Goal: Complete application form: Complete application form

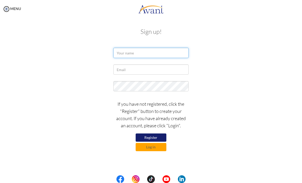
click at [183, 50] on input "text" at bounding box center [150, 53] width 75 height 10
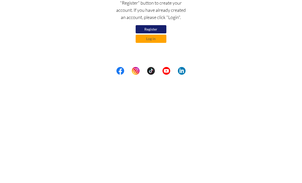
click at [157, 143] on button "Log in" at bounding box center [151, 147] width 31 height 8
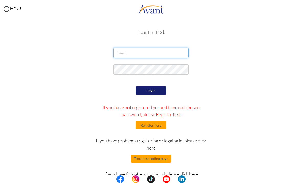
click at [183, 55] on input "email" at bounding box center [150, 53] width 75 height 10
type input "damilolafadodun@gmail.com"
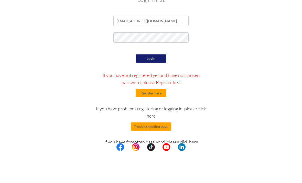
click at [158, 86] on button "Login" at bounding box center [151, 90] width 31 height 8
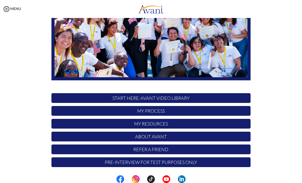
scroll to position [78, 0]
click at [219, 109] on p "My Process" at bounding box center [150, 111] width 199 height 10
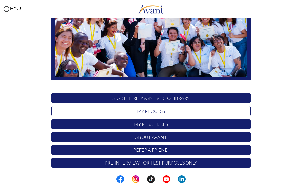
click at [224, 96] on p "START HERE: Avant Video Library" at bounding box center [150, 98] width 199 height 10
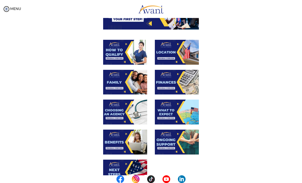
scroll to position [67, 0]
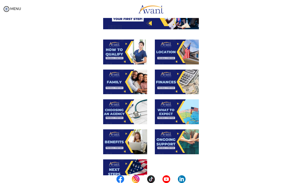
click at [174, 49] on img at bounding box center [177, 51] width 44 height 25
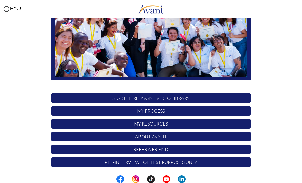
click at [159, 96] on p "START HERE: Avant Video Library" at bounding box center [150, 98] width 199 height 10
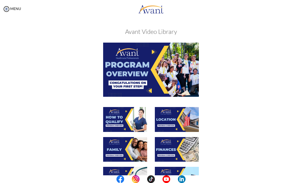
click at [127, 116] on img at bounding box center [125, 119] width 44 height 25
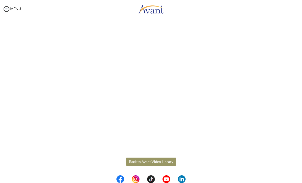
scroll to position [40, 0]
click at [151, 158] on body "Maintenance break. Please come back in 2 hours. MENU My Status What is the next…" at bounding box center [151, 91] width 302 height 183
click at [166, 164] on button "Back to Avant Video Library" at bounding box center [151, 161] width 50 height 8
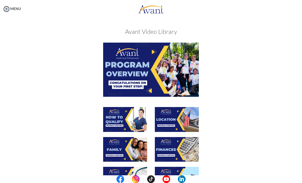
click at [182, 119] on img at bounding box center [177, 119] width 44 height 25
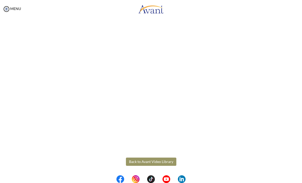
click at [162, 163] on body "Maintenance break. Please come back in 2 hours. MENU My Status What is the next…" at bounding box center [151, 91] width 302 height 183
click at [145, 159] on button "Back to Avant Video Library" at bounding box center [151, 161] width 50 height 8
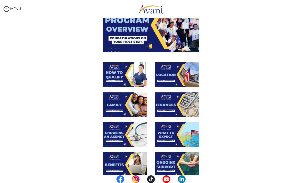
scroll to position [45, 0]
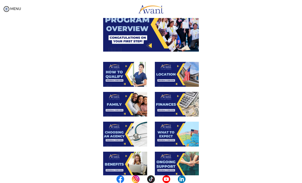
click at [178, 98] on img at bounding box center [177, 104] width 44 height 25
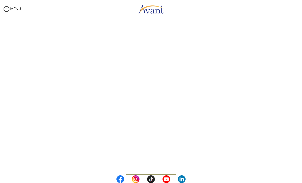
scroll to position [29, 0]
click at [151, 173] on body "Maintenance break. Please come back in 2 hours. MENU My Status What is the next…" at bounding box center [151, 91] width 302 height 183
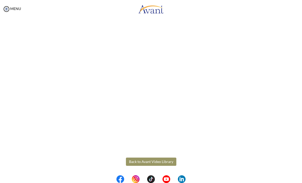
scroll to position [40, 0]
click at [153, 160] on button "Back to Avant Video Library" at bounding box center [151, 161] width 50 height 8
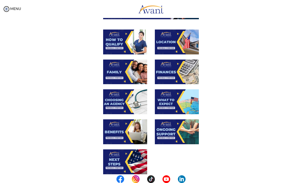
scroll to position [78, 0]
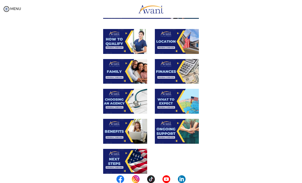
click at [132, 67] on img at bounding box center [125, 71] width 44 height 25
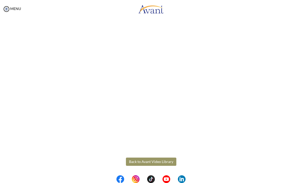
scroll to position [86, 0]
click at [163, 156] on body "Maintenance break. Please come back in 2 hours. MENU My Status What is the next…" at bounding box center [151, 91] width 302 height 183
click at [291, 43] on div "Family Back to Avant Video Library" at bounding box center [151, 67] width 292 height 258
click at [160, 161] on button "Back to Avant Video Library" at bounding box center [151, 161] width 50 height 8
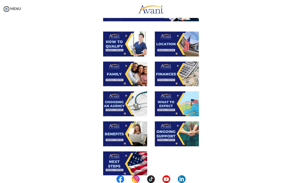
scroll to position [77, 0]
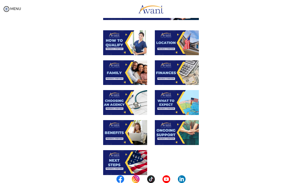
click at [123, 103] on img at bounding box center [125, 102] width 44 height 25
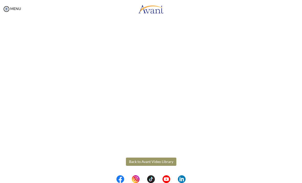
scroll to position [86, 0]
click at [159, 162] on body "Maintenance break. Please come back in 2 hours. MENU My Status What is the next…" at bounding box center [151, 91] width 302 height 183
click at [157, 162] on button "Back to Avant Video Library" at bounding box center [151, 161] width 50 height 8
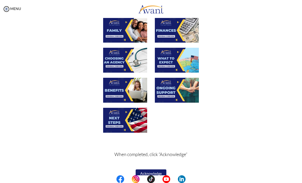
scroll to position [119, 0]
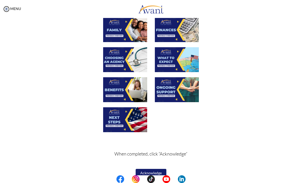
click at [122, 91] on img at bounding box center [125, 89] width 44 height 25
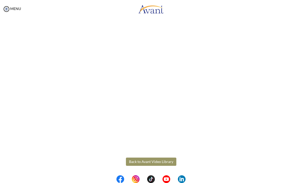
scroll to position [86, 0]
click at [168, 162] on body "Maintenance break. Please come back in 2 hours. MENU My Status What is the next…" at bounding box center [151, 91] width 302 height 183
click at [157, 162] on button "Back to Avant Video Library" at bounding box center [151, 161] width 50 height 8
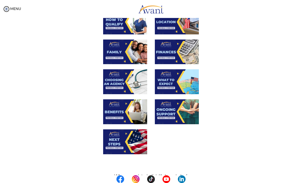
scroll to position [98, 0]
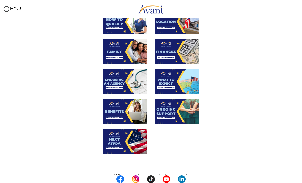
click at [127, 138] on img at bounding box center [125, 141] width 44 height 25
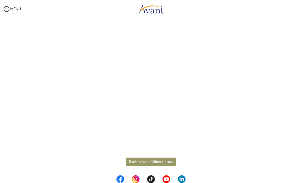
scroll to position [86, 0]
click at [153, 162] on body "Maintenance break. Please come back in 2 hours. MENU My Status What is the next…" at bounding box center [151, 91] width 302 height 183
click at [155, 160] on button "Back to Avant Video Library" at bounding box center [151, 161] width 50 height 8
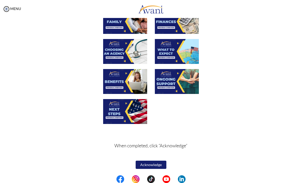
scroll to position [127, 0]
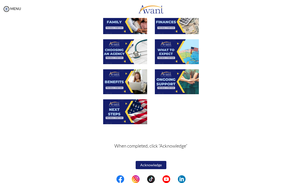
click at [155, 164] on button "Acknowledge" at bounding box center [151, 165] width 31 height 8
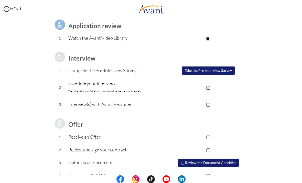
scroll to position [39, 0]
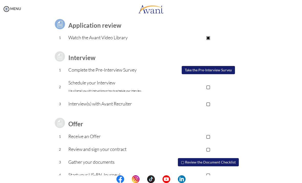
click at [217, 69] on button "Take the Pre-Interview Survey" at bounding box center [208, 70] width 53 height 8
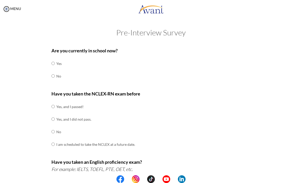
scroll to position [7, 0]
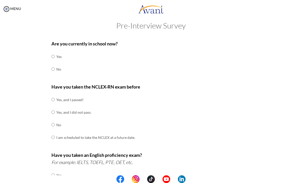
click at [50, 67] on div "Are you currently in school now? Yes No Have you taken the NCLEX-RN exam before…" at bounding box center [151, 172] width 207 height 271
click at [55, 67] on input "radio" at bounding box center [52, 69] width 3 height 10
radio input "true"
click at [55, 98] on input "radio" at bounding box center [52, 99] width 3 height 10
radio input "true"
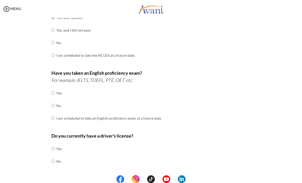
scroll to position [89, 0]
click at [55, 114] on input "radio" at bounding box center [52, 117] width 3 height 10
radio input "true"
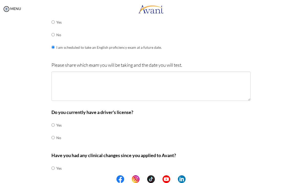
scroll to position [160, 0]
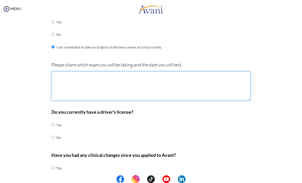
click at [229, 76] on textarea at bounding box center [150, 85] width 199 height 29
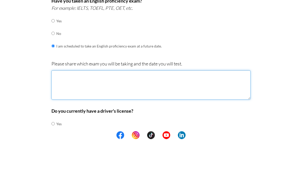
scroll to position [116, 0]
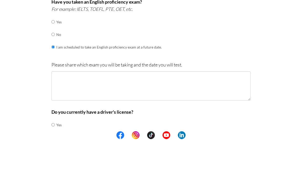
click at [55, 73] on input "radio" at bounding box center [52, 78] width 3 height 10
radio input "true"
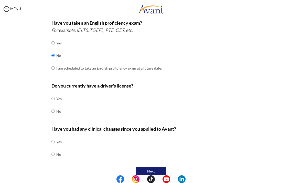
scroll to position [139, 0]
click at [55, 93] on input "radio" at bounding box center [52, 98] width 3 height 10
radio input "true"
click at [55, 149] on input "radio" at bounding box center [52, 154] width 3 height 10
radio input "true"
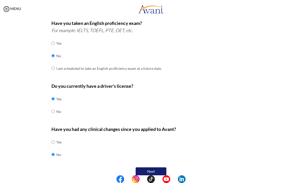
click at [154, 167] on button "Next" at bounding box center [151, 171] width 31 height 8
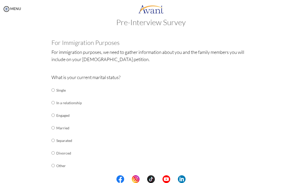
click at [55, 88] on input "radio" at bounding box center [52, 90] width 3 height 10
radio input "true"
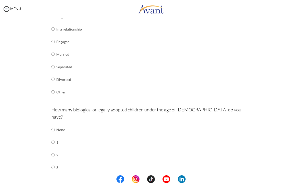
scroll to position [85, 0]
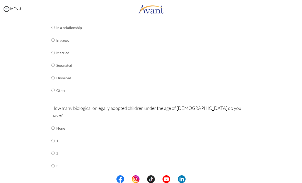
click at [55, 123] on input "radio" at bounding box center [52, 128] width 3 height 10
radio input "true"
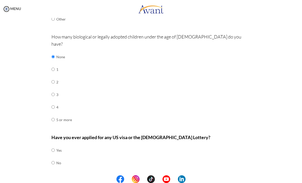
scroll to position [156, 0]
click at [55, 145] on input "radio" at bounding box center [52, 150] width 3 height 10
radio input "true"
click at [173, 175] on button "Next" at bounding box center [167, 179] width 31 height 8
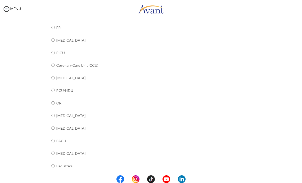
scroll to position [96, 0]
click at [55, 86] on input "radio" at bounding box center [52, 90] width 3 height 10
radio input "true"
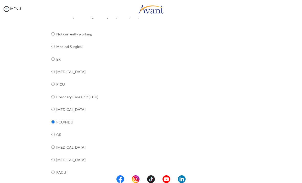
scroll to position [61, 0]
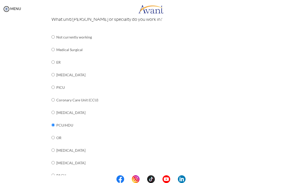
click at [55, 48] on input "radio" at bounding box center [52, 49] width 3 height 10
radio input "true"
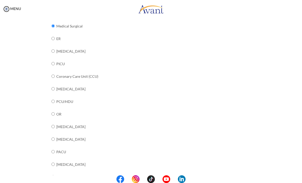
scroll to position [88, 0]
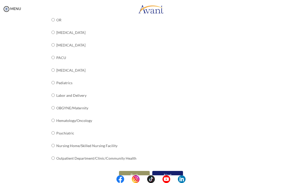
click at [171, 171] on button "Next" at bounding box center [167, 175] width 31 height 8
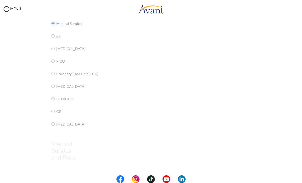
scroll to position [1, 0]
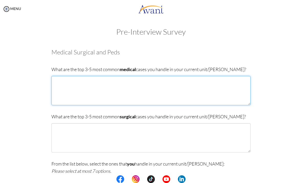
click at [234, 87] on textarea at bounding box center [150, 90] width 199 height 29
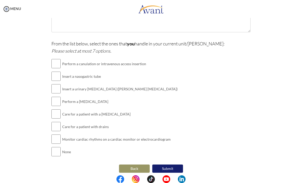
scroll to position [120, 0]
click at [136, 164] on button "Back" at bounding box center [134, 168] width 31 height 8
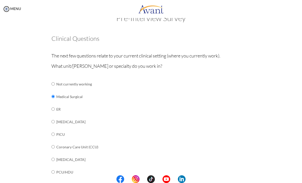
scroll to position [16, 0]
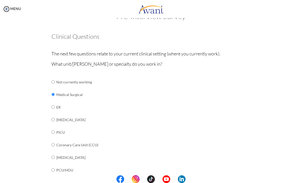
click at [51, 164] on input "radio" at bounding box center [52, 169] width 3 height 10
radio input "true"
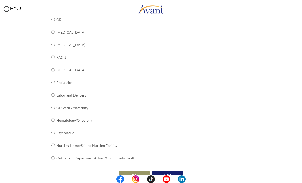
scroll to position [179, 0]
click at [173, 170] on button "Next" at bounding box center [167, 174] width 31 height 8
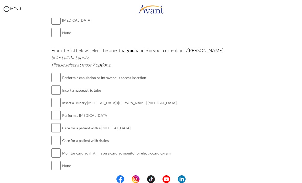
scroll to position [592, 0]
click at [133, 178] on button "Back" at bounding box center [134, 182] width 31 height 8
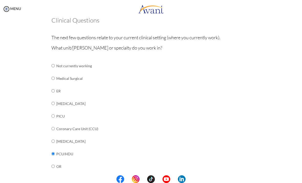
scroll to position [34, 0]
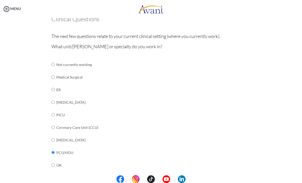
click at [52, 76] on input "radio" at bounding box center [52, 77] width 3 height 10
radio input "true"
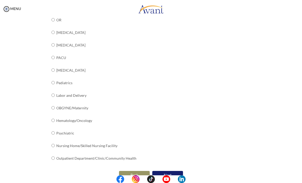
click at [175, 171] on button "Next" at bounding box center [167, 175] width 31 height 8
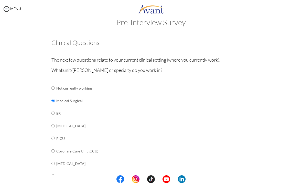
scroll to position [1, 0]
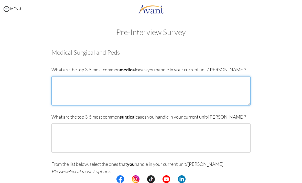
click at [219, 90] on textarea at bounding box center [150, 90] width 199 height 29
click at [195, 89] on textarea at bounding box center [150, 90] width 199 height 29
click at [133, 84] on textarea "MI Stroke" at bounding box center [150, 90] width 199 height 29
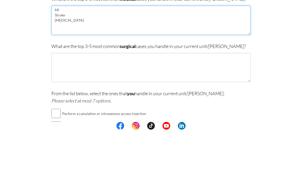
scroll to position [20, 0]
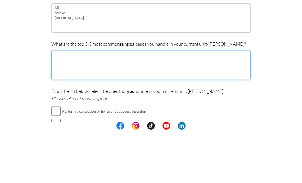
click at [213, 104] on textarea at bounding box center [150, 118] width 199 height 29
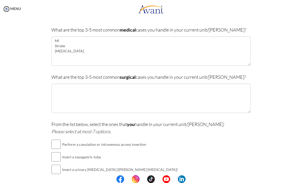
scroll to position [42, 0]
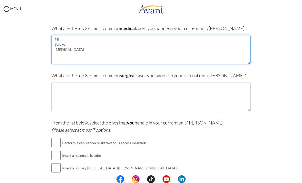
click at [81, 49] on textarea "MI Stroke Dementia" at bounding box center [150, 49] width 199 height 29
click at [146, 49] on textarea "MI Stroke Dementia COPD" at bounding box center [150, 49] width 199 height 29
click at [173, 59] on textarea "MI Stroke Dementia COPD" at bounding box center [150, 49] width 199 height 29
type textarea "MI Stroke Dementia COPD Congestive Heart Failure"
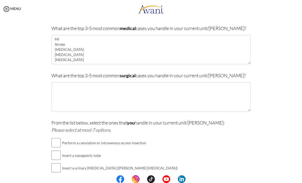
click at [273, 44] on div "Are you currently in school now? Yes No Have you taken the NCLEX-RN exam before…" at bounding box center [151, 128] width 248 height 250
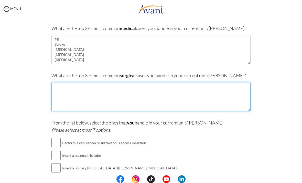
click at [182, 96] on textarea at bounding box center [150, 96] width 199 height 29
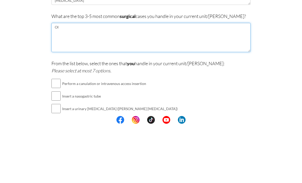
type textarea "O"
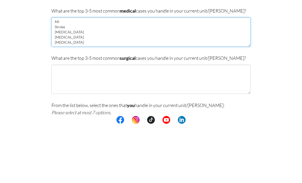
click at [248, 77] on textarea "MI Stroke Dementia COPD Congestive Heart Failure" at bounding box center [150, 91] width 199 height 29
click at [164, 77] on textarea "MI Stroke Dementia COPD Congestive Heart Failure" at bounding box center [150, 91] width 199 height 29
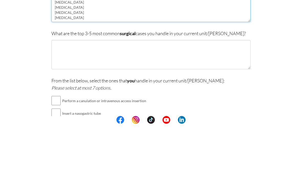
scroll to position [27, 0]
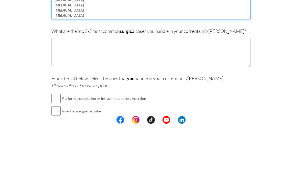
type textarea "MI Stroke Dementia COPD Congestive Heart Failure Cancer"
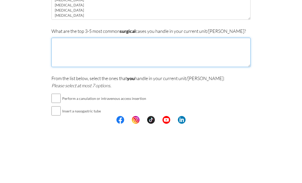
click at [213, 97] on textarea at bounding box center [150, 111] width 199 height 29
click at [184, 97] on textarea "Colostomy" at bounding box center [150, 111] width 199 height 29
type textarea "C"
type textarea "B"
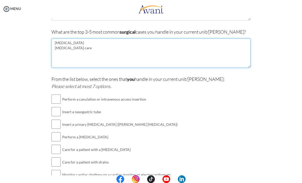
scroll to position [85, 0]
click at [206, 54] on textarea "Amputation Colostomy care" at bounding box center [150, 53] width 199 height 29
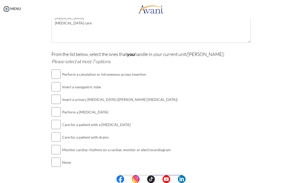
scroll to position [112, 0]
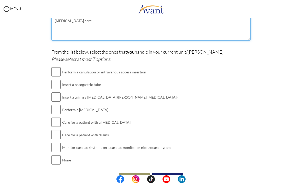
type textarea "Amputation Colostomy care"
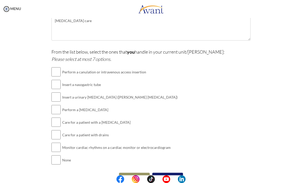
click at [53, 73] on input "checkbox" at bounding box center [55, 72] width 9 height 10
checkbox input "true"
click at [55, 104] on input "checkbox" at bounding box center [55, 109] width 9 height 10
checkbox input "true"
click at [54, 96] on input "checkbox" at bounding box center [55, 97] width 9 height 10
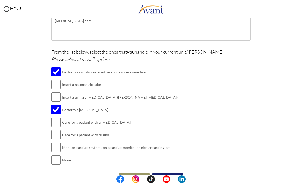
checkbox input "true"
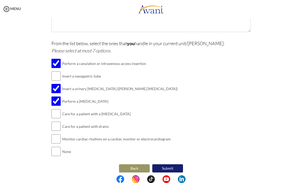
scroll to position [120, 0]
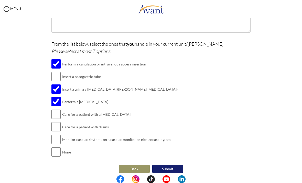
click at [58, 112] on input "checkbox" at bounding box center [55, 114] width 9 height 10
checkbox input "true"
click at [56, 124] on input "checkbox" at bounding box center [55, 126] width 9 height 10
checkbox input "true"
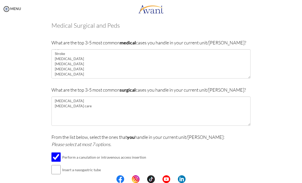
scroll to position [29, 0]
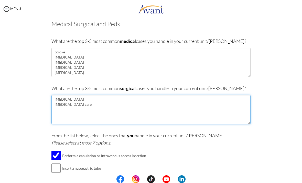
click at [78, 106] on textarea "Amputation Colostomy care" at bounding box center [150, 109] width 199 height 29
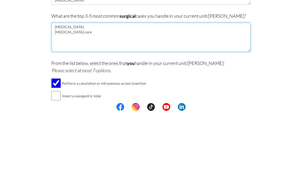
click at [58, 95] on textarea "Amputation Colostomy care" at bounding box center [150, 109] width 199 height 29
click at [57, 95] on textarea "Amputation Colostomy care" at bounding box center [150, 109] width 199 height 29
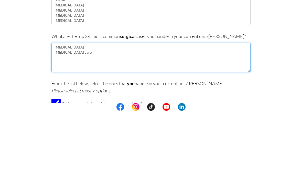
scroll to position [11, 0]
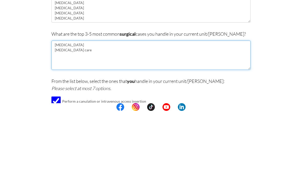
click at [58, 112] on textarea "Amputation Colostomy care" at bounding box center [150, 126] width 199 height 29
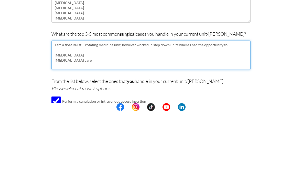
click at [55, 112] on textarea "I am a float RN still rotating medicine unit, however worked in step down units…" at bounding box center [150, 126] width 199 height 29
click at [238, 112] on textarea "I am a float RN still rotating medicine unit, however worked in step down units…" at bounding box center [150, 126] width 199 height 29
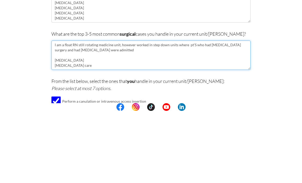
click at [92, 112] on textarea "I am a float RN still rotating medicine unit, however worked in step down units…" at bounding box center [150, 126] width 199 height 29
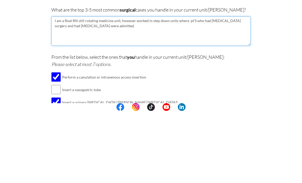
click at [191, 88] on textarea "I am a float RN still rotating medicine unit, however worked in step down units…" at bounding box center [150, 102] width 199 height 29
type textarea "I am a float RN still rotating medicine unit, however worked in step down units…"
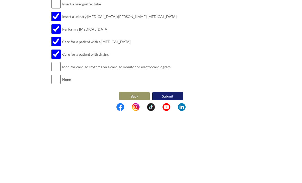
scroll to position [120, 0]
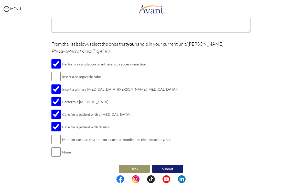
click at [172, 165] on button "Submit" at bounding box center [167, 168] width 31 height 8
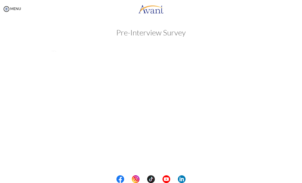
scroll to position [0, 0]
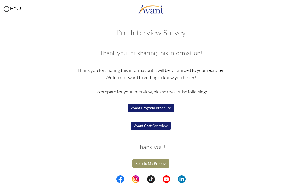
click at [158, 165] on button "Back to My Process" at bounding box center [150, 163] width 37 height 8
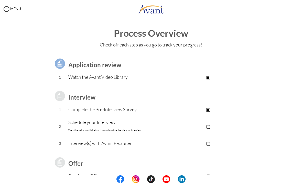
click at [213, 124] on p "▢" at bounding box center [208, 125] width 85 height 7
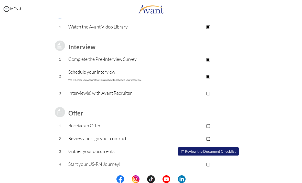
scroll to position [50, 0]
